Goal: Information Seeking & Learning: Stay updated

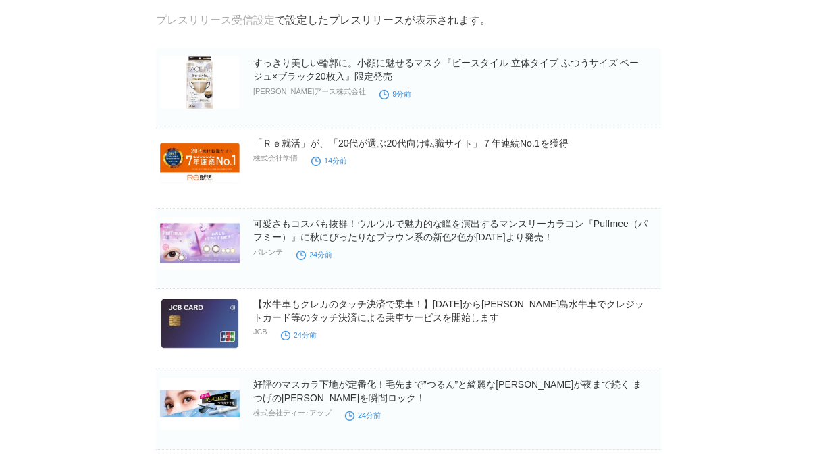
scroll to position [62, 0]
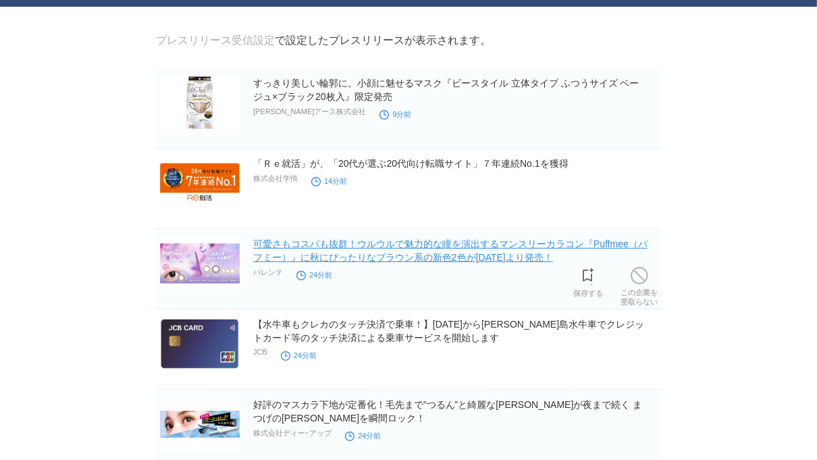
click at [515, 263] on link "可愛さもコスパも抜群！ウルウルで魅力的な瞳を演出するマンスリーカラコン『Puffmee（パフミー）』に秋にぴったりなブラウン系の新色2色が[DATE]より発売！" at bounding box center [450, 250] width 394 height 24
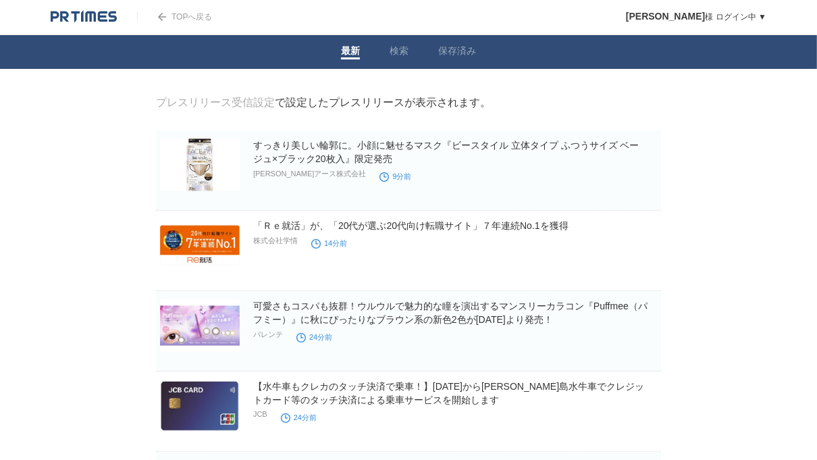
scroll to position [14, 0]
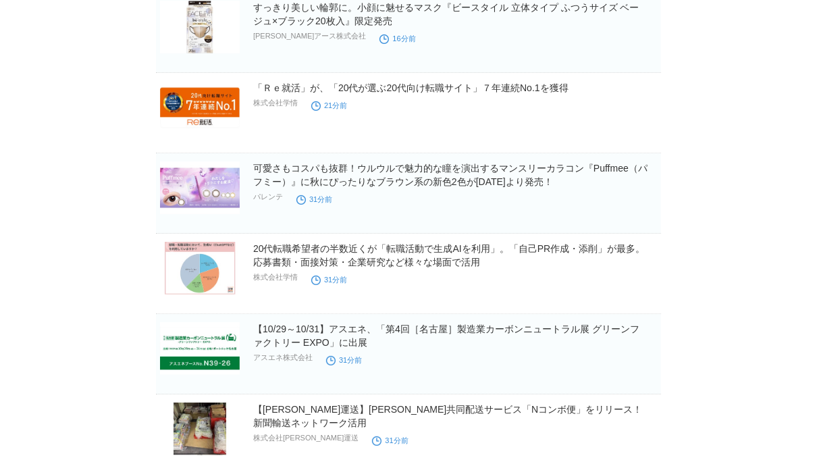
scroll to position [91, 0]
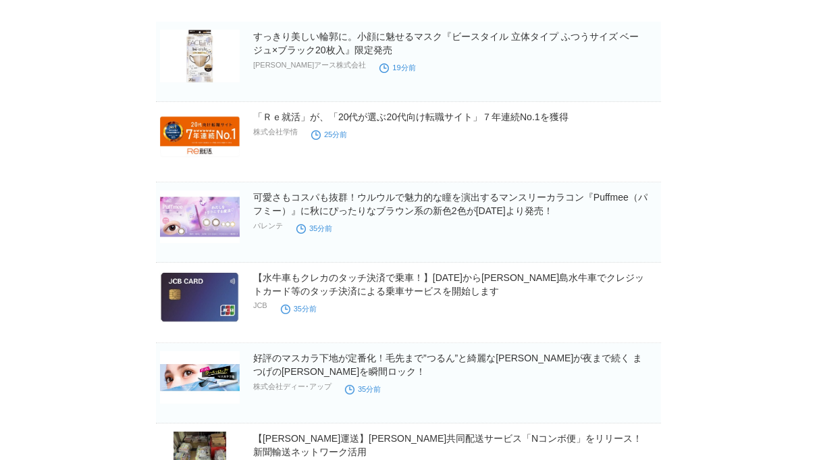
scroll to position [109, 0]
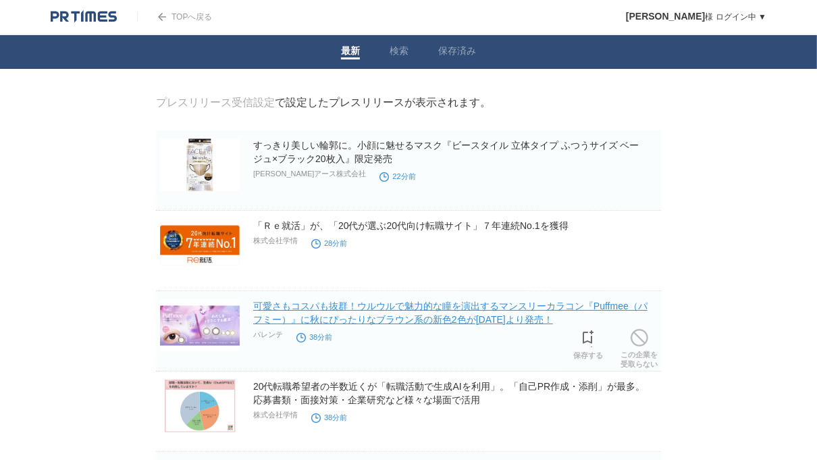
click at [392, 310] on link "可愛さもコスパも抜群！ウルウルで魅力的な瞳を演出するマンスリーカラコン『Puffmee（パフミー）』に秋にぴったりなブラウン系の新色2色が[DATE]より発売！" at bounding box center [450, 312] width 394 height 24
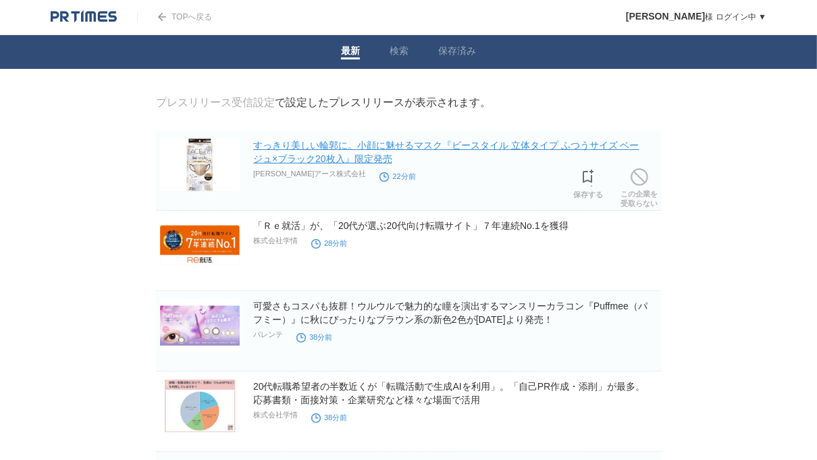
click at [431, 153] on link "すっきり美しい輪郭に。小顔に魅せるマスク『ビースタイル 立体タイプ ふつうサイズ ベージュ×ブラック20枚入』限定発売" at bounding box center [446, 152] width 386 height 24
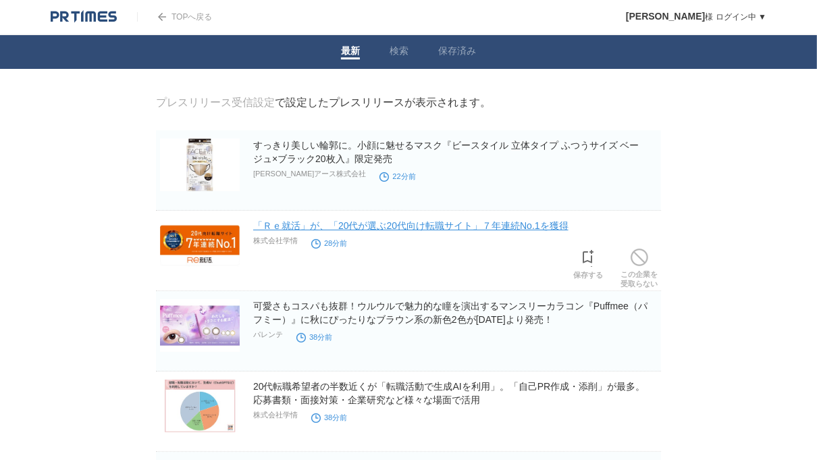
click at [415, 231] on link "「Ｒｅ就活」が、「20代が選ぶ20代向け転職サイト」７年連続No.1を獲得" at bounding box center [410, 225] width 315 height 11
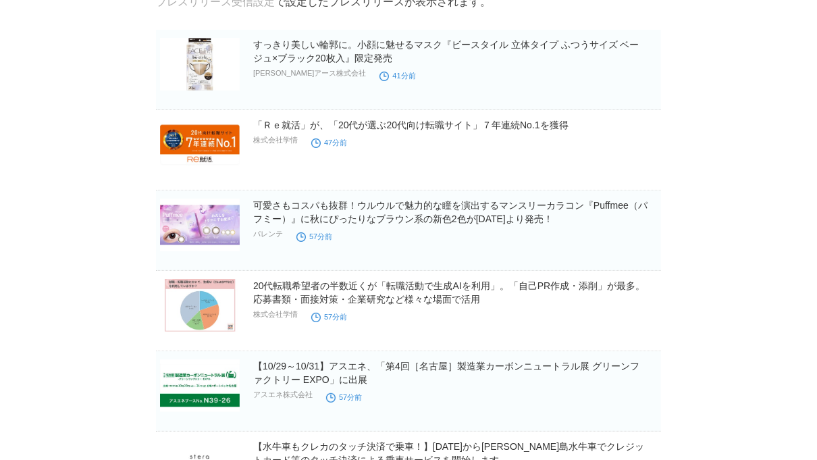
scroll to position [102, 0]
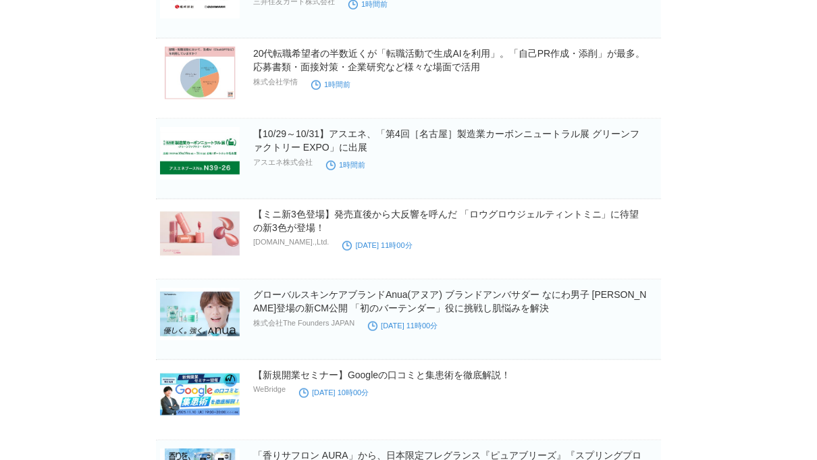
scroll to position [815, 0]
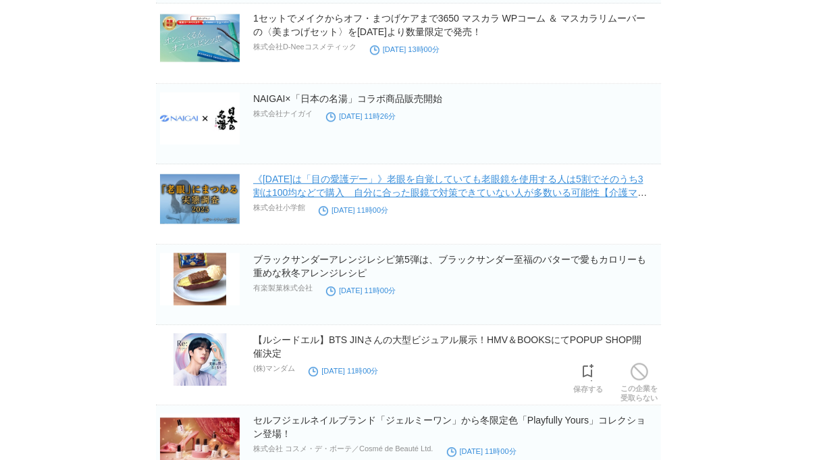
scroll to position [2332, 0]
